Goal: Task Accomplishment & Management: Use online tool/utility

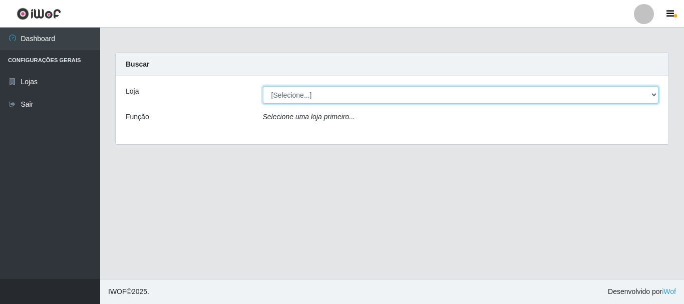
click at [651, 93] on select "[Selecione...] Super Vilton" at bounding box center [461, 95] width 396 height 18
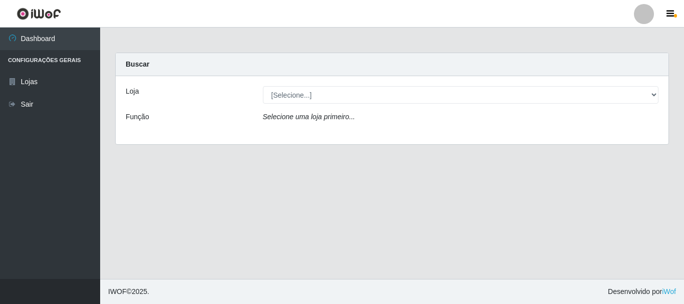
click at [646, 132] on div "Loja [Selecione...] Super Vilton Função Selecione uma loja primeiro..." at bounding box center [392, 110] width 553 height 68
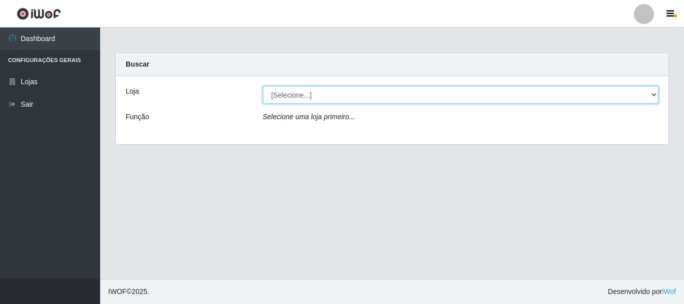
click at [653, 95] on select "[Selecione...] Super Vilton" at bounding box center [461, 95] width 396 height 18
select select "379"
click at [263, 86] on select "[Selecione...] Super Vilton" at bounding box center [461, 95] width 396 height 18
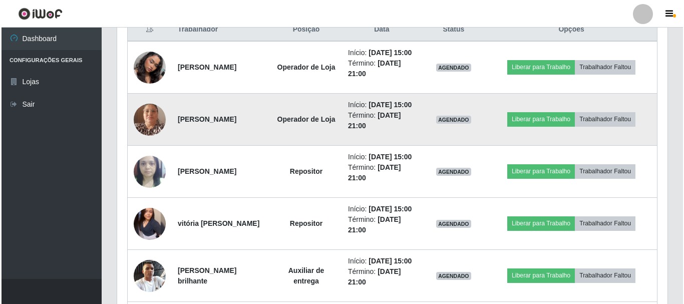
scroll to position [308, 0]
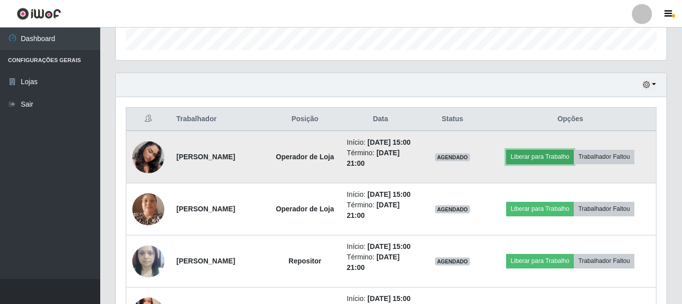
click at [550, 164] on button "Liberar para Trabalho" at bounding box center [540, 157] width 68 height 14
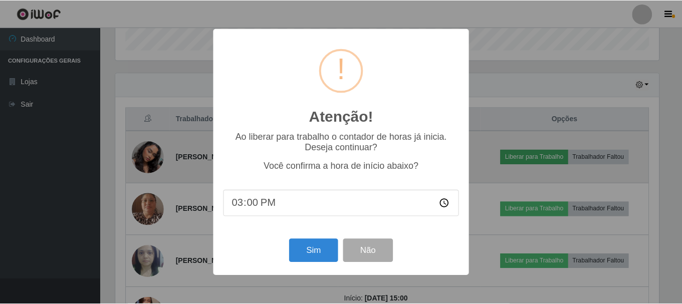
scroll to position [208, 546]
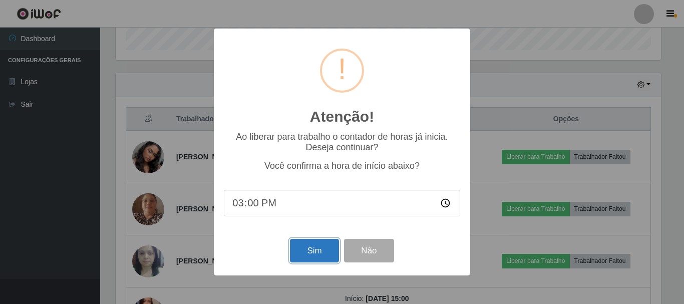
click at [309, 248] on button "Sim" at bounding box center [314, 251] width 49 height 24
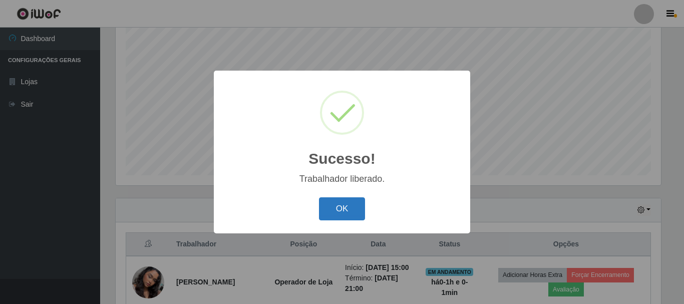
click at [323, 200] on button "OK" at bounding box center [342, 209] width 47 height 24
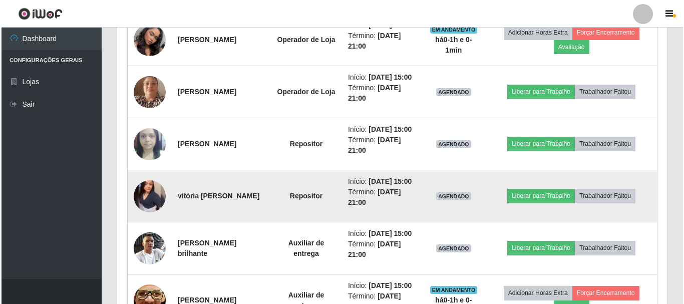
scroll to position [433, 0]
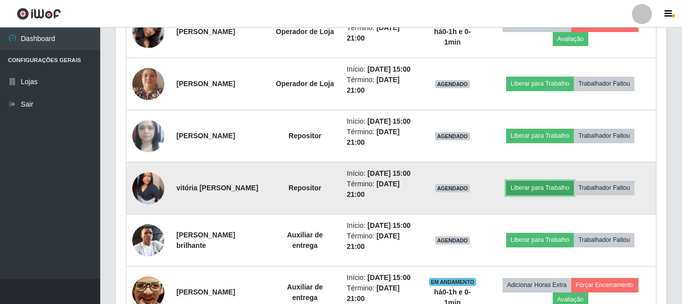
click at [558, 195] on button "Liberar para Trabalho" at bounding box center [540, 188] width 68 height 14
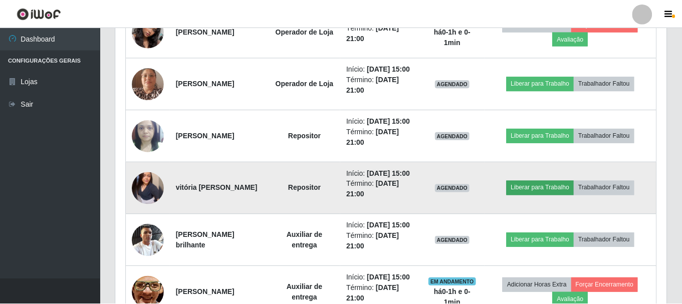
scroll to position [208, 546]
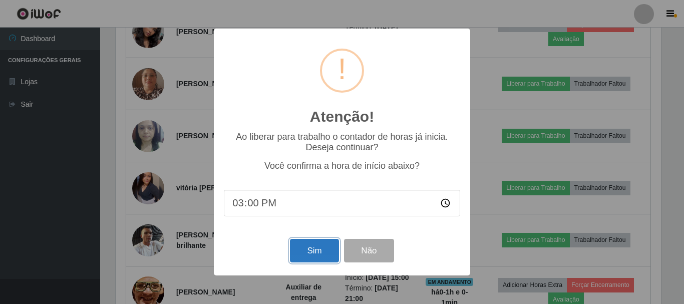
click at [303, 251] on button "Sim" at bounding box center [314, 251] width 49 height 24
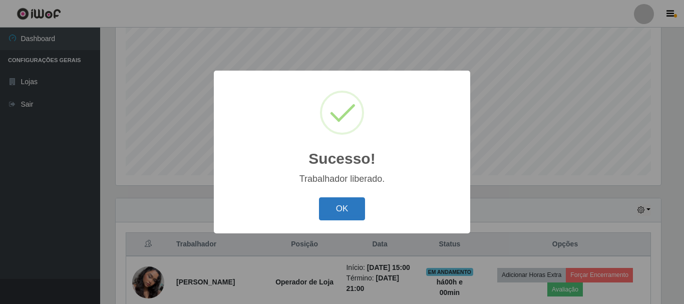
click at [350, 211] on button "OK" at bounding box center [342, 209] width 47 height 24
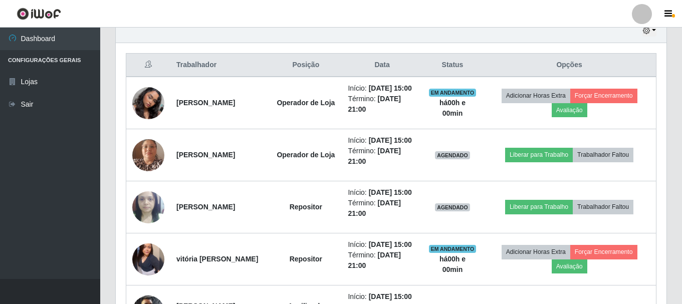
scroll to position [383, 0]
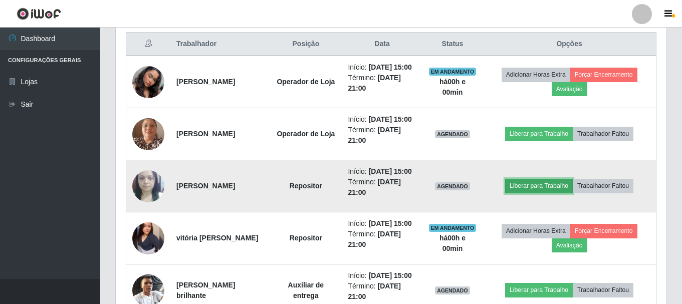
click at [557, 193] on button "Liberar para Trabalho" at bounding box center [539, 186] width 68 height 14
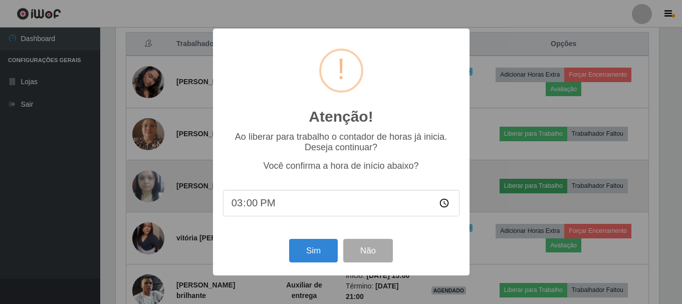
scroll to position [208, 546]
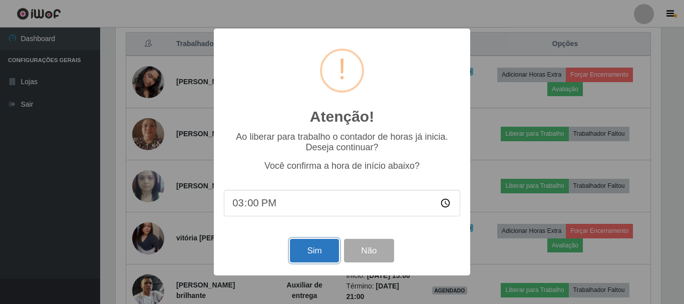
click at [331, 247] on button "Sim" at bounding box center [314, 251] width 49 height 24
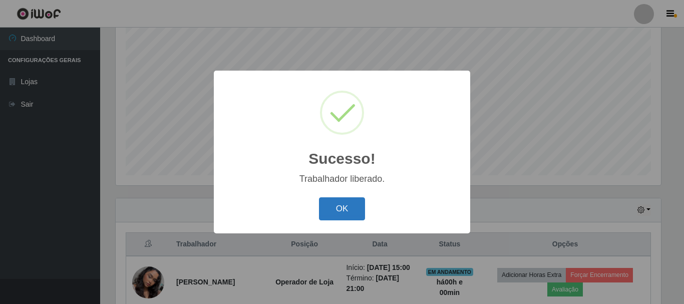
click at [355, 207] on button "OK" at bounding box center [342, 209] width 47 height 24
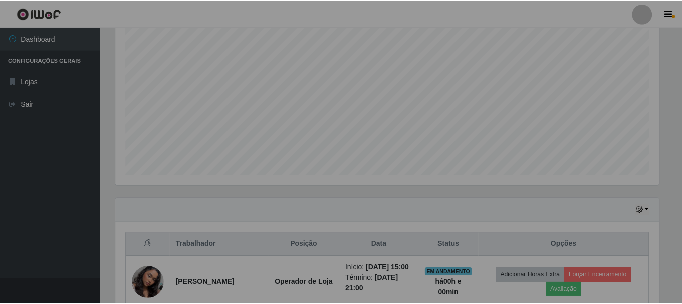
scroll to position [0, 0]
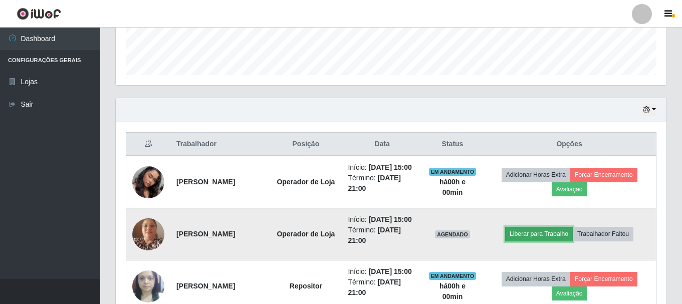
click at [546, 241] on button "Liberar para Trabalho" at bounding box center [539, 234] width 68 height 14
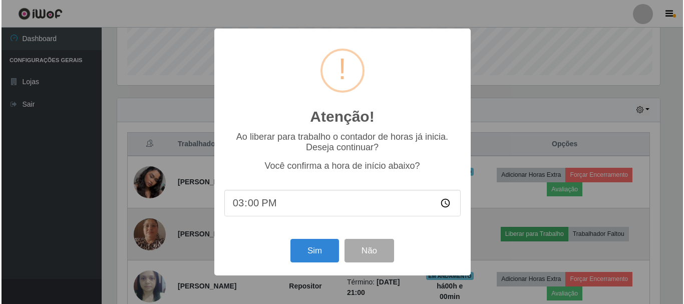
scroll to position [208, 546]
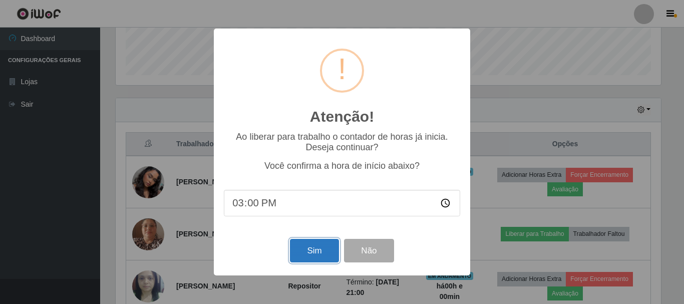
click at [299, 258] on button "Sim" at bounding box center [314, 251] width 49 height 24
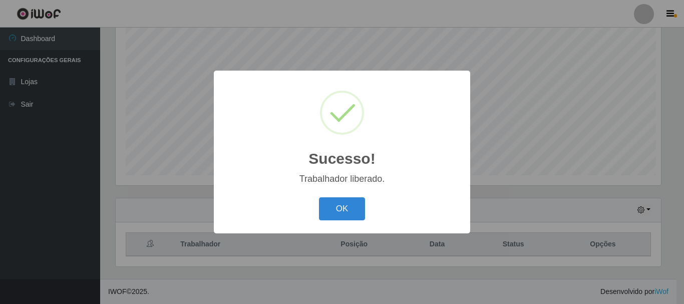
scroll to position [500837, 500500]
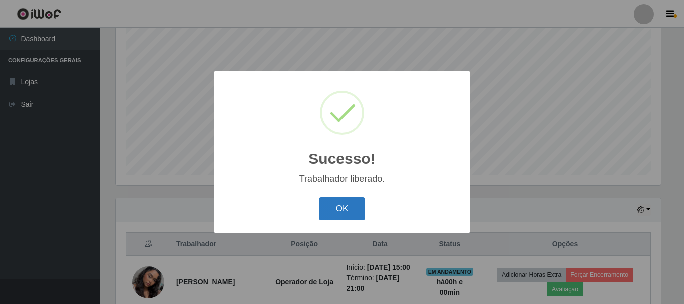
click at [347, 211] on button "OK" at bounding box center [342, 209] width 47 height 24
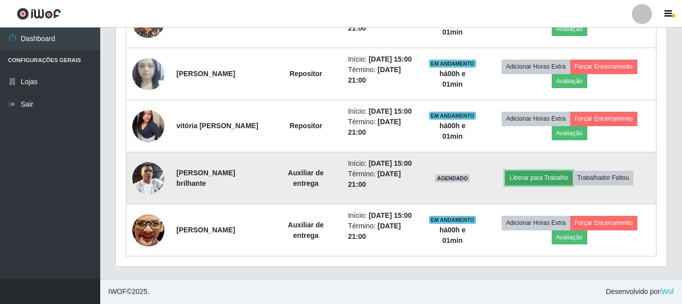
click at [562, 171] on button "Liberar para Trabalho" at bounding box center [539, 178] width 68 height 14
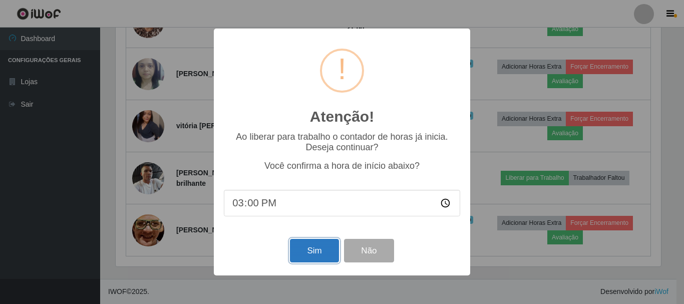
click at [298, 251] on button "Sim" at bounding box center [314, 251] width 49 height 24
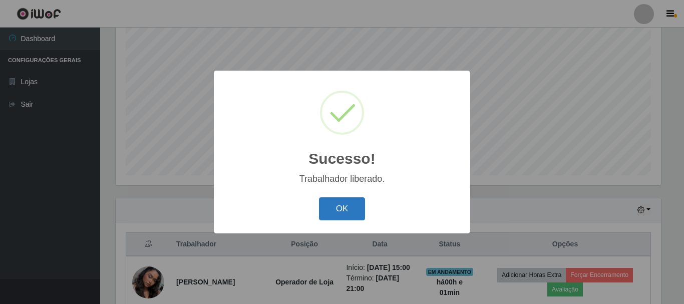
click at [340, 212] on button "OK" at bounding box center [342, 209] width 47 height 24
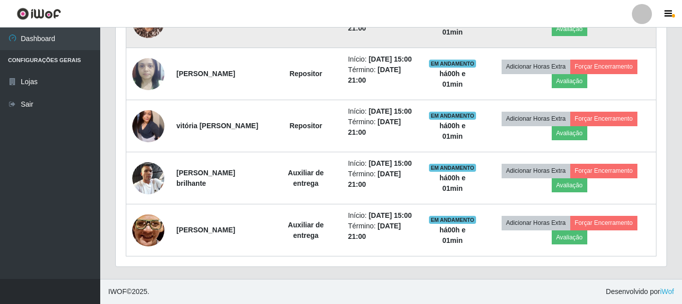
scroll to position [559, 0]
